Goal: Task Accomplishment & Management: Use online tool/utility

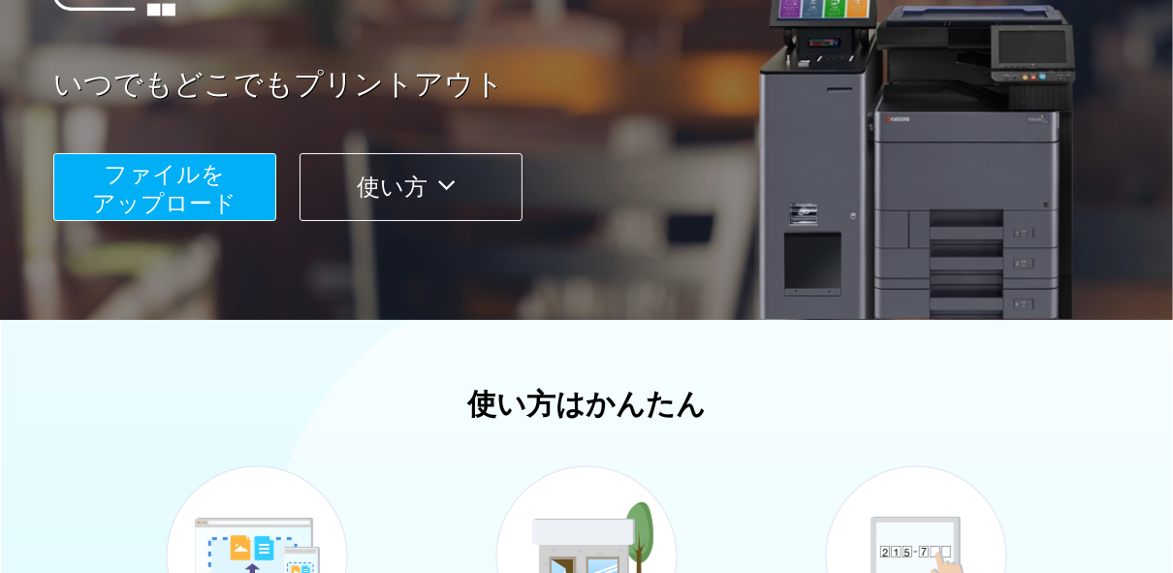
click at [186, 185] on span "ファイルを ​​アップロード" at bounding box center [165, 188] width 144 height 55
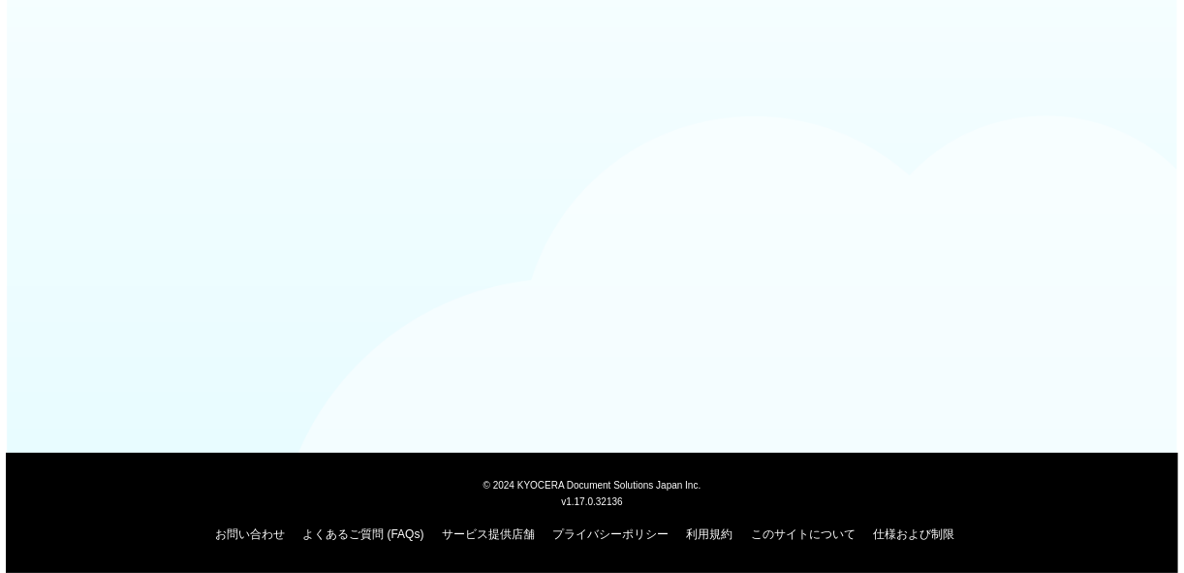
scroll to position [234, 0]
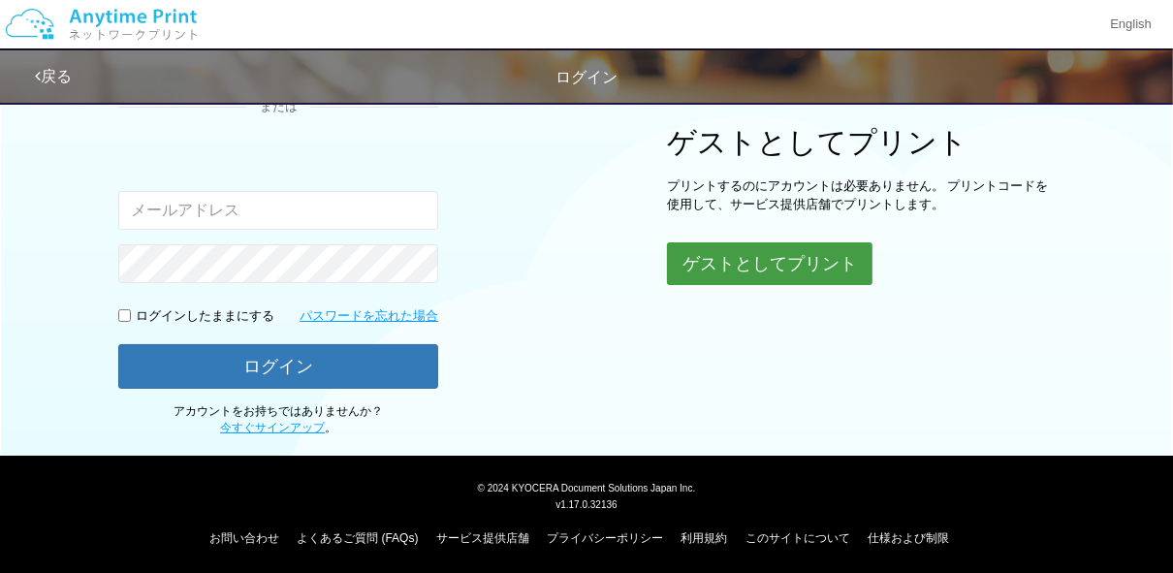
click at [805, 263] on button "ゲストとしてプリント" at bounding box center [769, 263] width 205 height 43
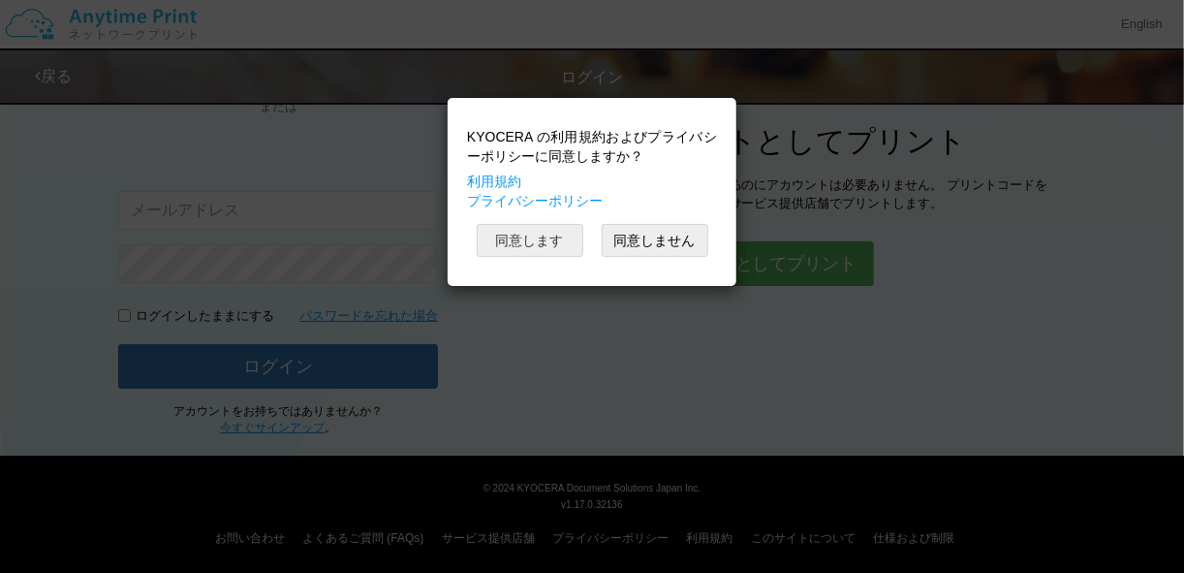
click at [554, 239] on button "同意します" at bounding box center [530, 240] width 107 height 33
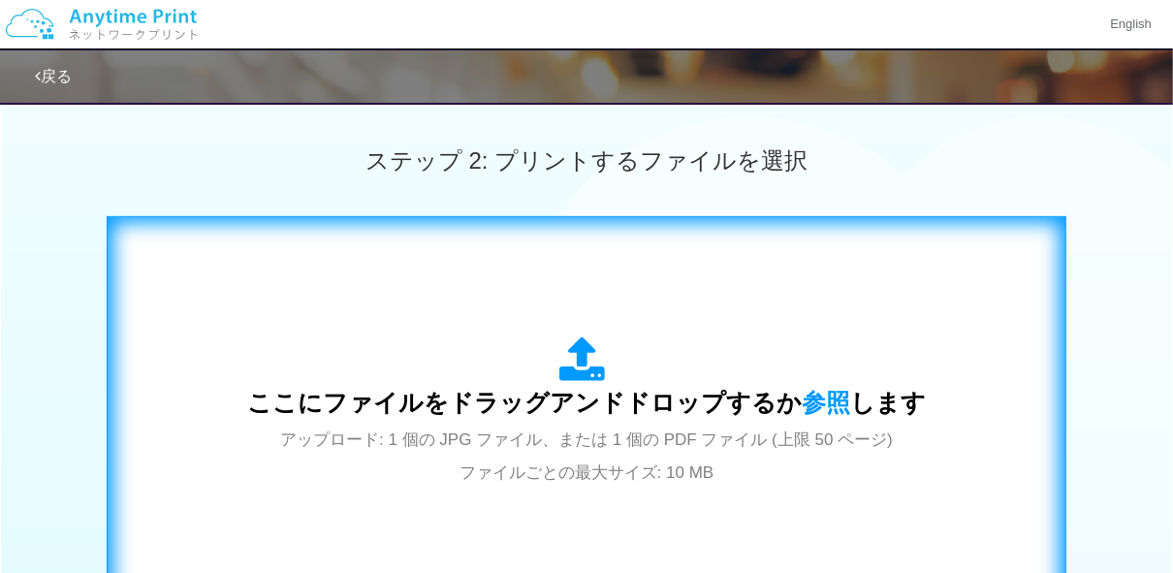
scroll to position [514, 0]
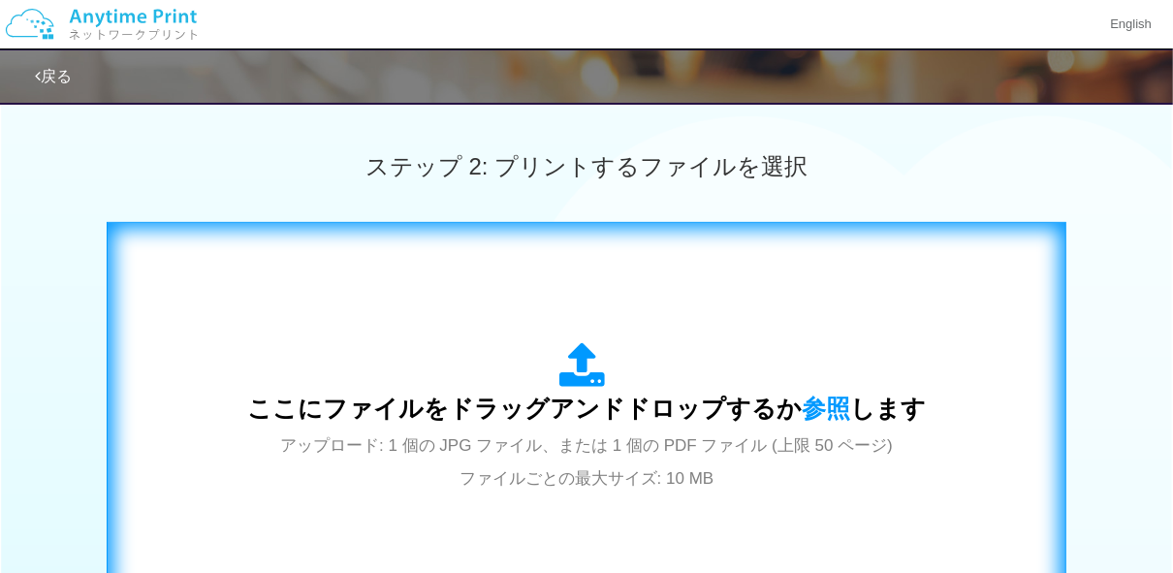
click at [593, 384] on icon at bounding box center [586, 366] width 54 height 48
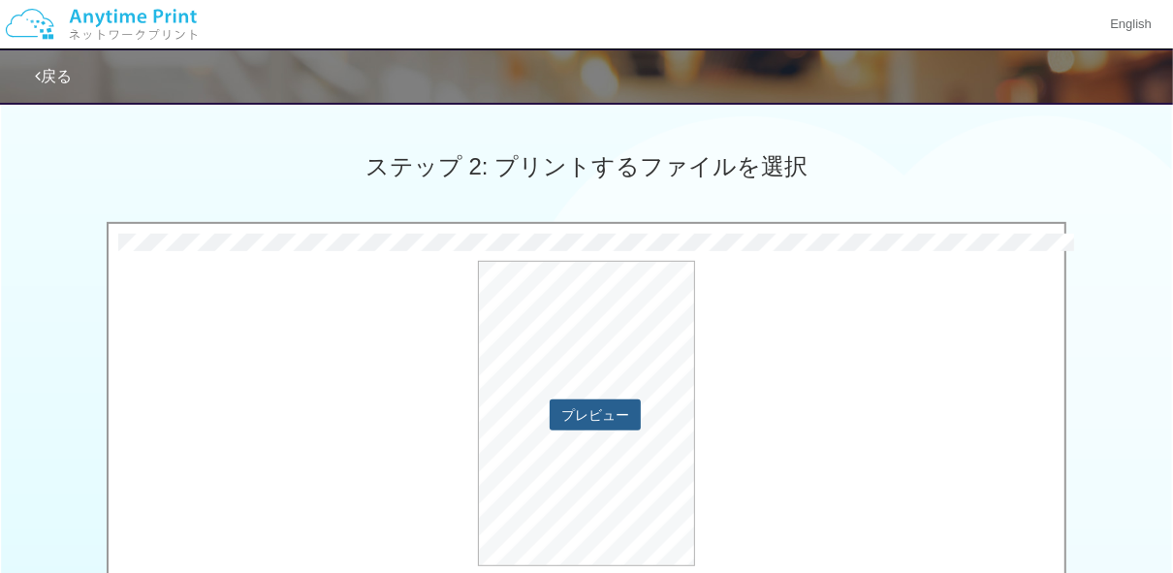
click at [591, 423] on button "プレビュー" at bounding box center [594, 414] width 91 height 31
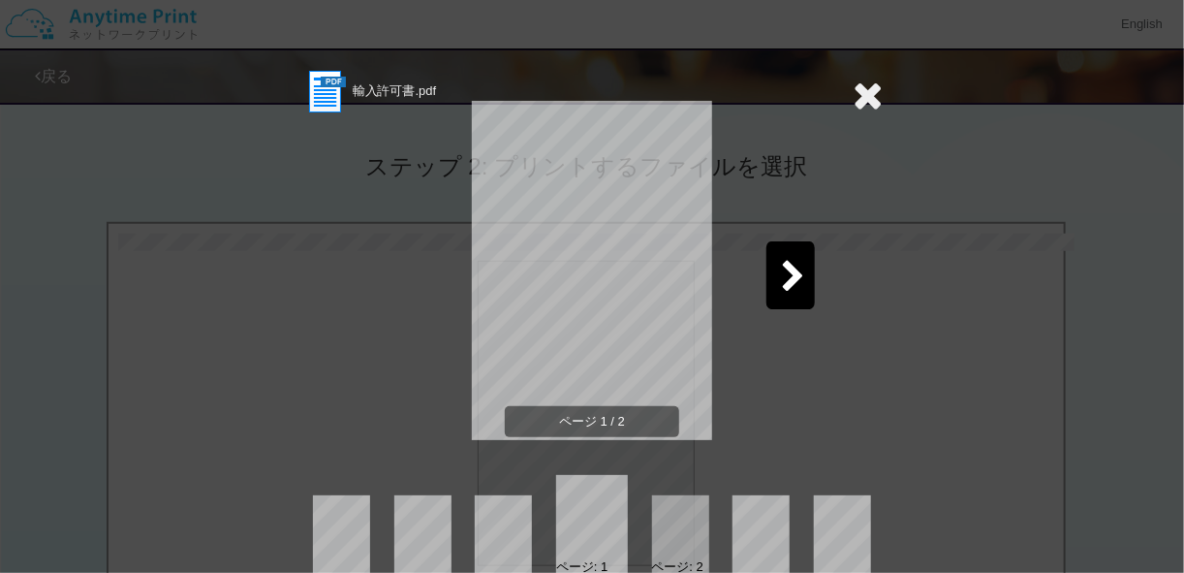
click at [864, 99] on icon at bounding box center [868, 95] width 30 height 39
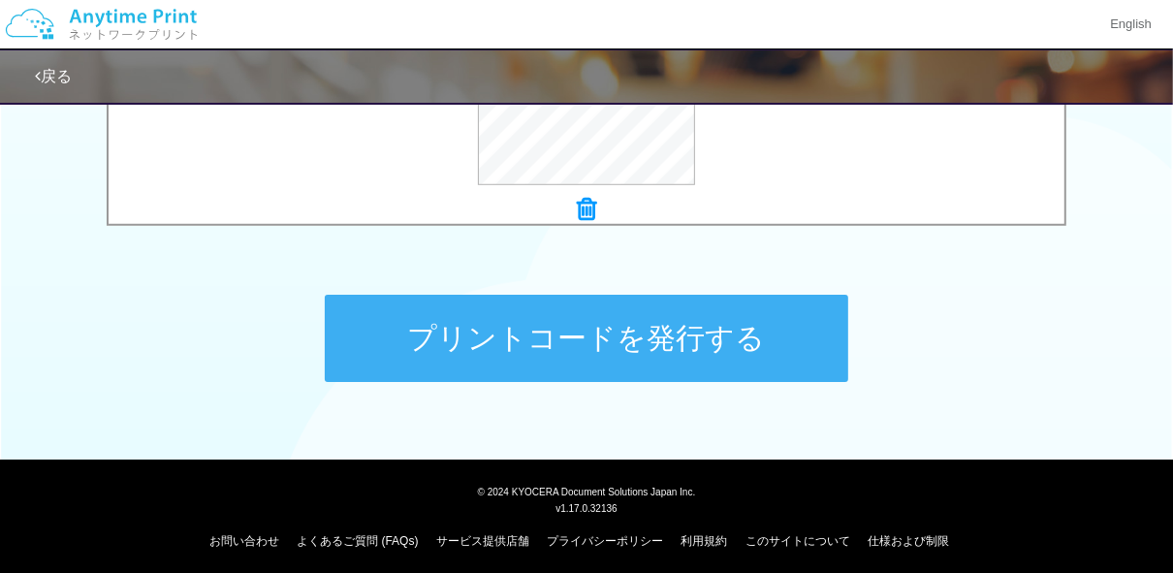
scroll to position [901, 0]
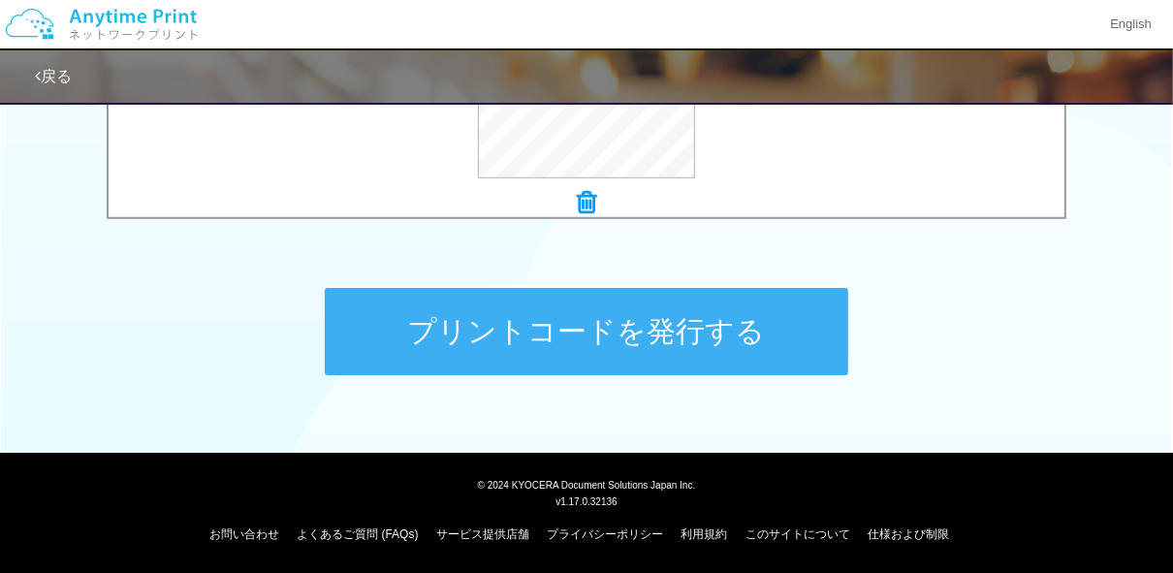
click at [658, 343] on button "プリントコードを発行する" at bounding box center [586, 331] width 523 height 87
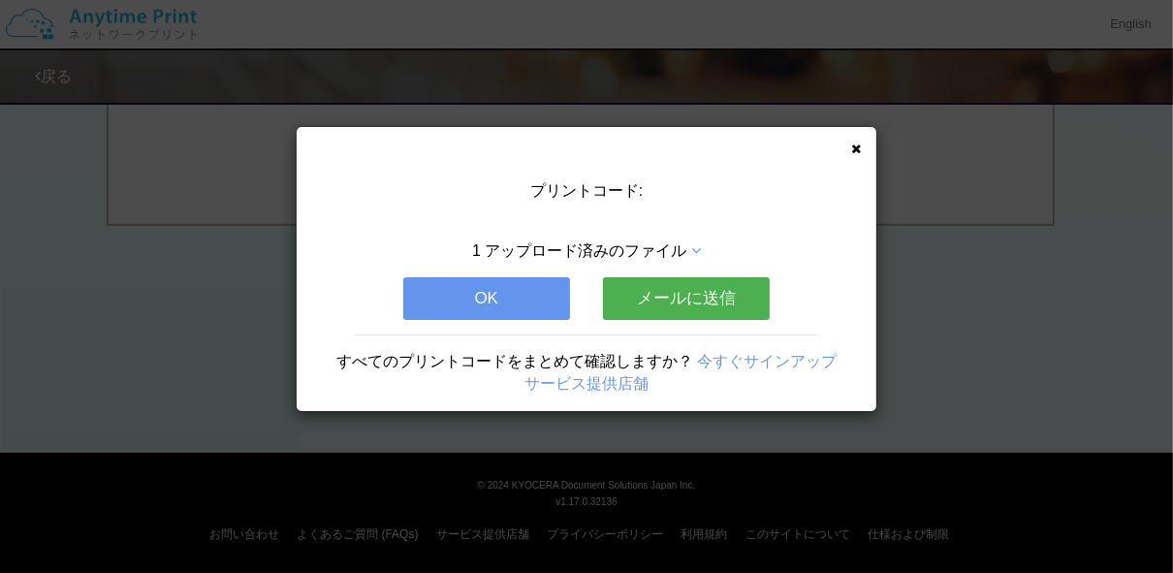
scroll to position [0, 0]
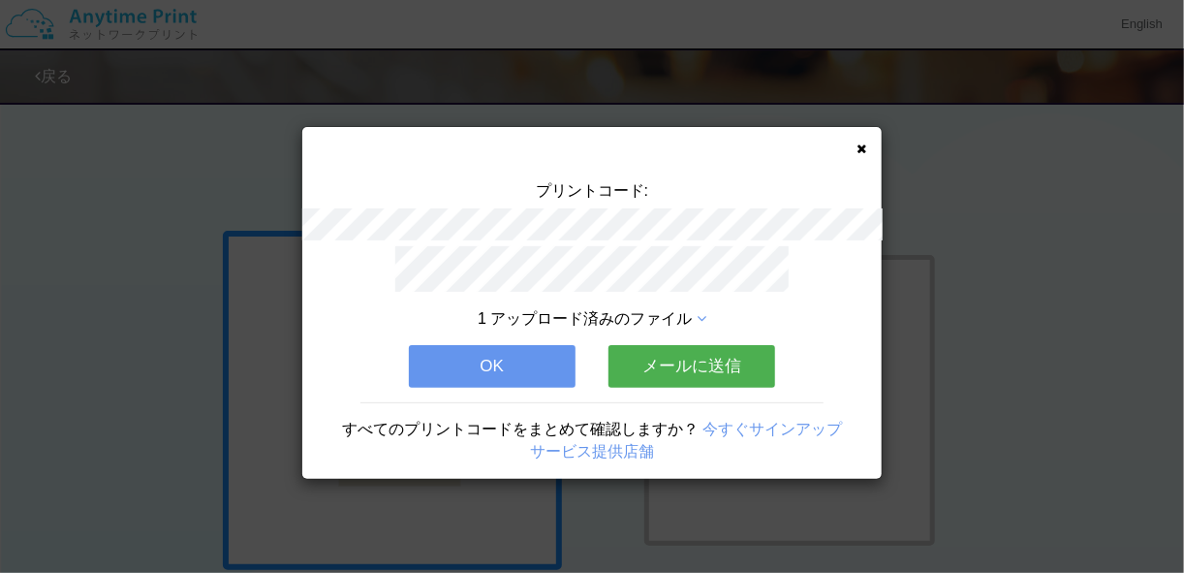
click at [864, 145] on icon at bounding box center [862, 148] width 10 height 13
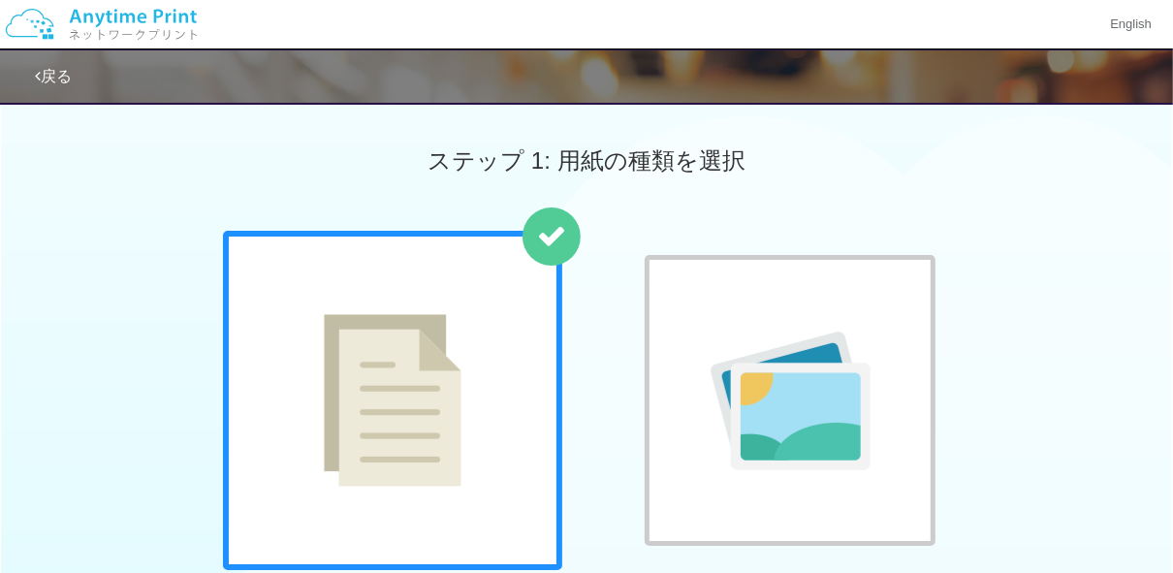
click at [129, 24] on img at bounding box center [101, 24] width 206 height 68
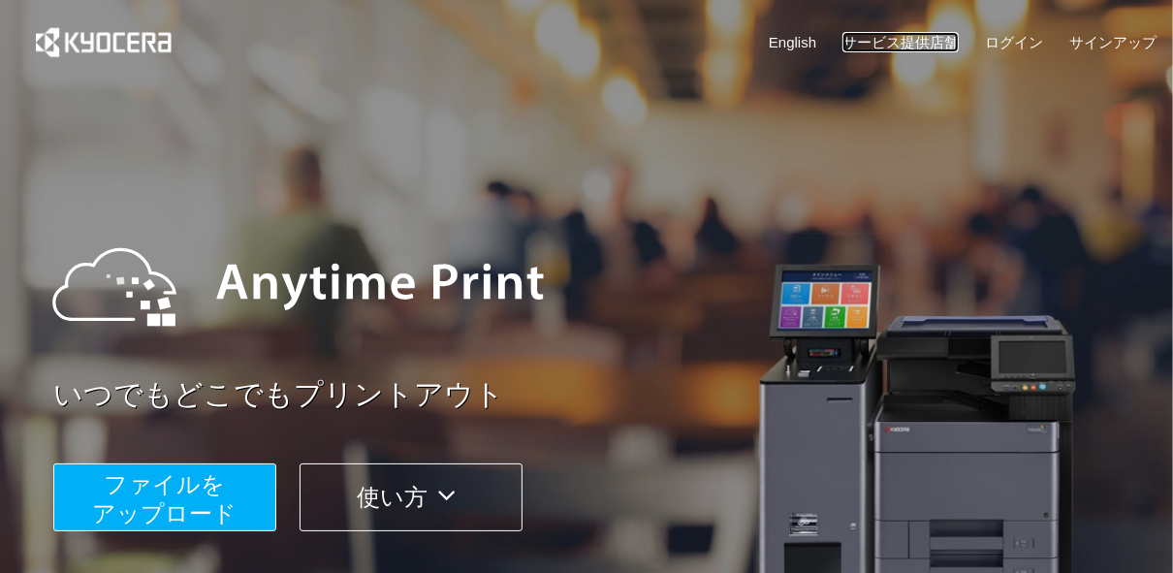
click at [940, 39] on link "サービス提供店舗" at bounding box center [900, 42] width 116 height 20
